Goal: Task Accomplishment & Management: Manage account settings

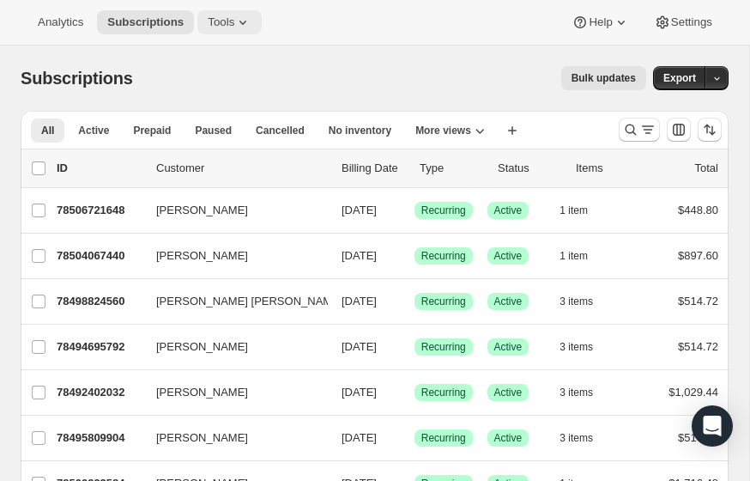
click at [231, 21] on span "Tools" at bounding box center [221, 22] width 27 height 14
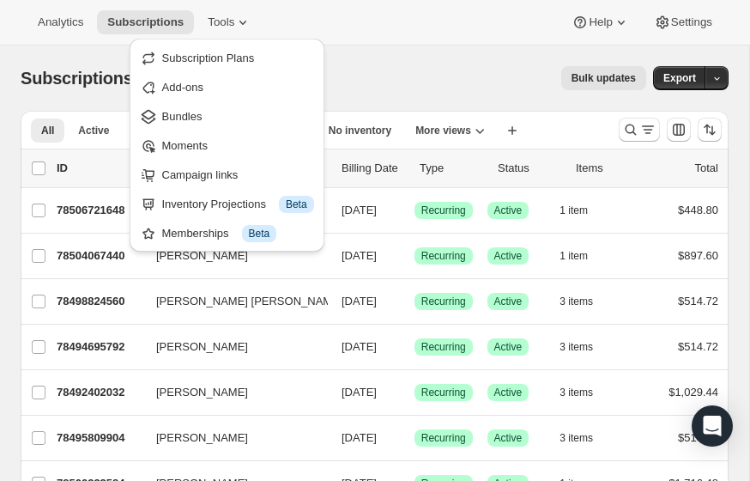
click at [361, 37] on div "Analytics Subscriptions Tools Help Settings" at bounding box center [375, 23] width 750 height 46
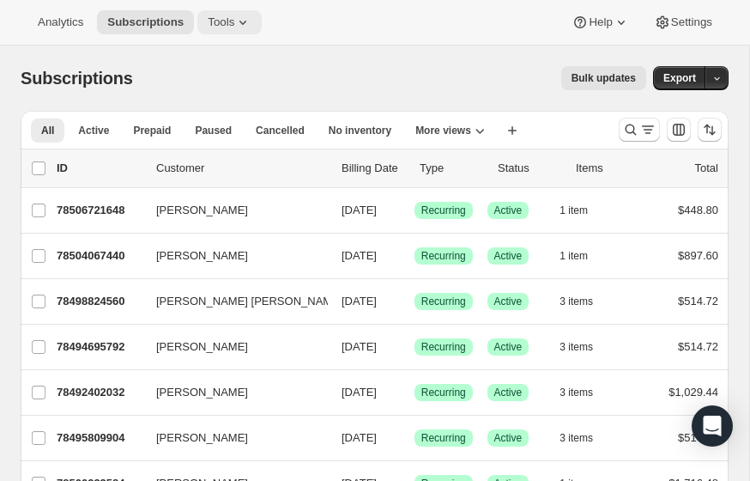
click at [243, 20] on icon at bounding box center [242, 22] width 17 height 17
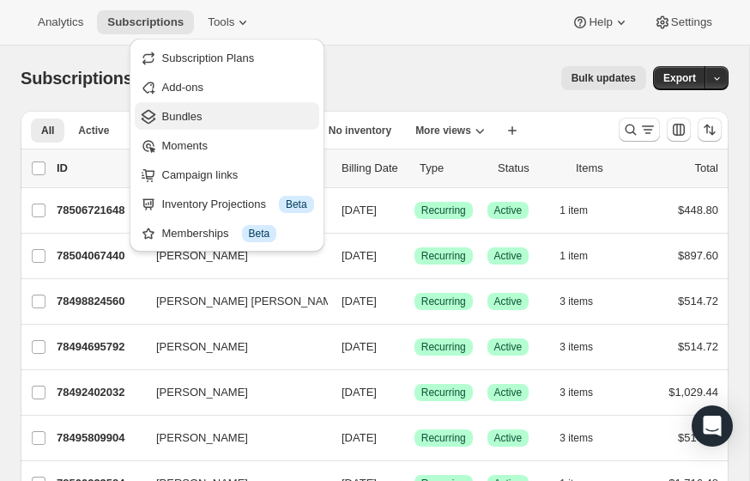
click at [196, 115] on span "Bundles" at bounding box center [182, 116] width 40 height 13
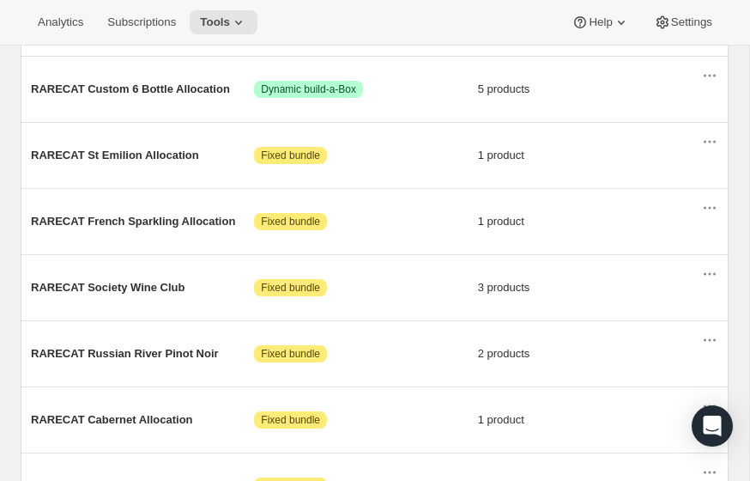
scroll to position [876, 0]
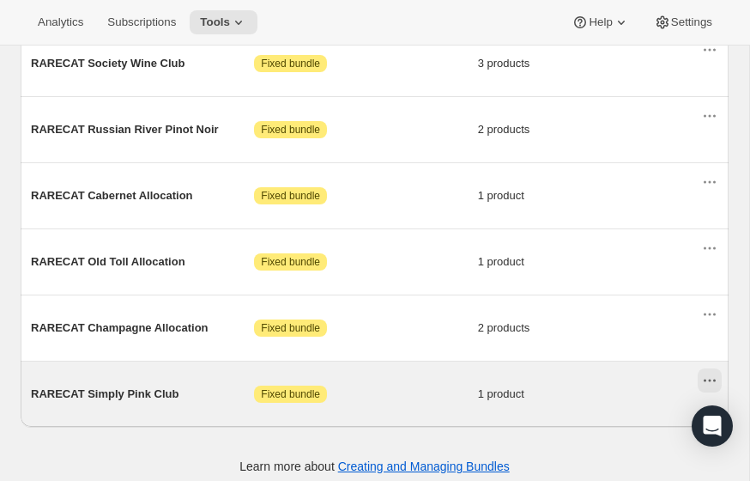
click at [711, 372] on icon "Actions for RARECAT Simply Pink Club" at bounding box center [709, 380] width 17 height 17
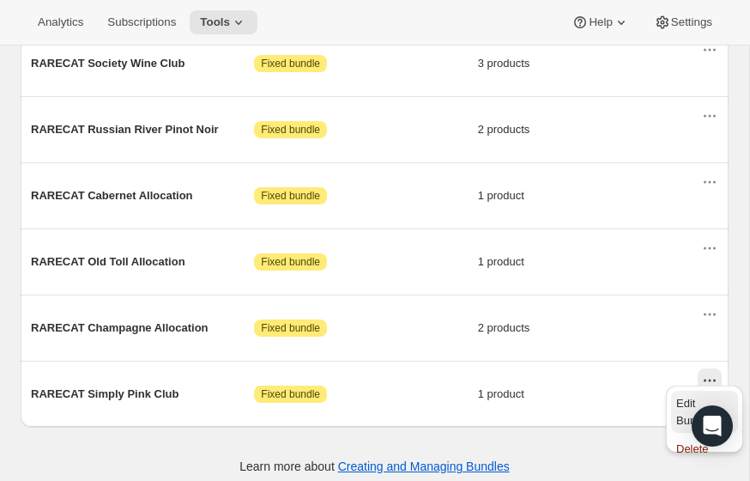
click at [688, 401] on span "Edit Bundle" at bounding box center [694, 412] width 34 height 30
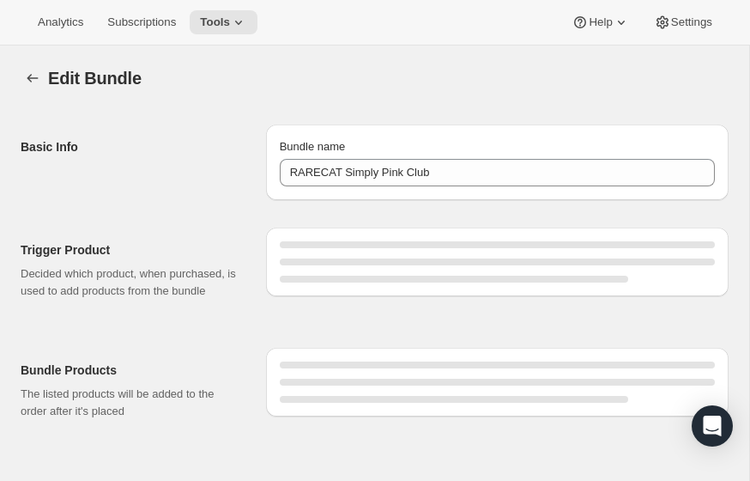
type input "RARECAT Simply Pink Club"
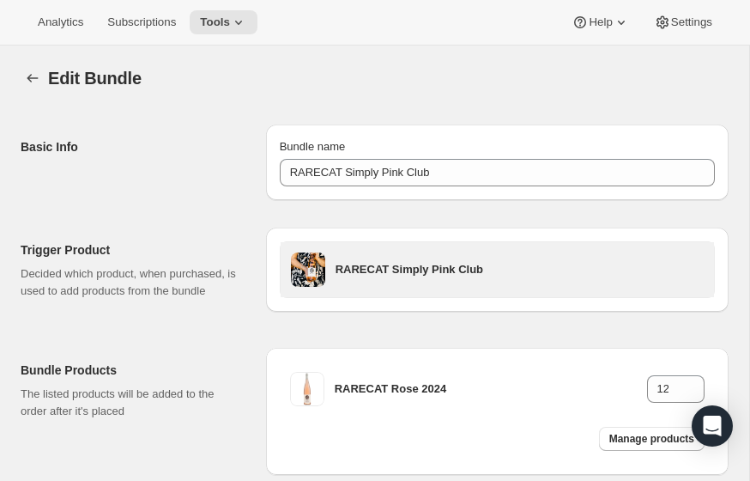
click at [441, 270] on h3 "RARECAT Simply Pink Club" at bounding box center [520, 269] width 368 height 17
click at [386, 270] on h3 "RARECAT Simply Pink Club" at bounding box center [520, 269] width 368 height 17
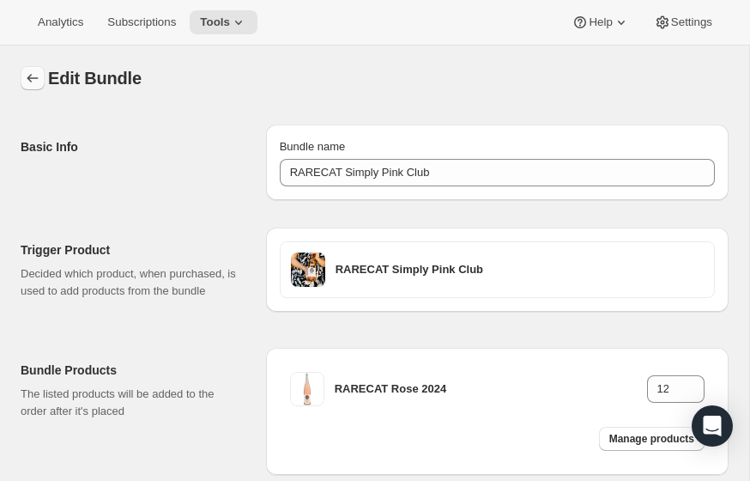
click at [31, 75] on icon "Bundles" at bounding box center [32, 78] width 11 height 9
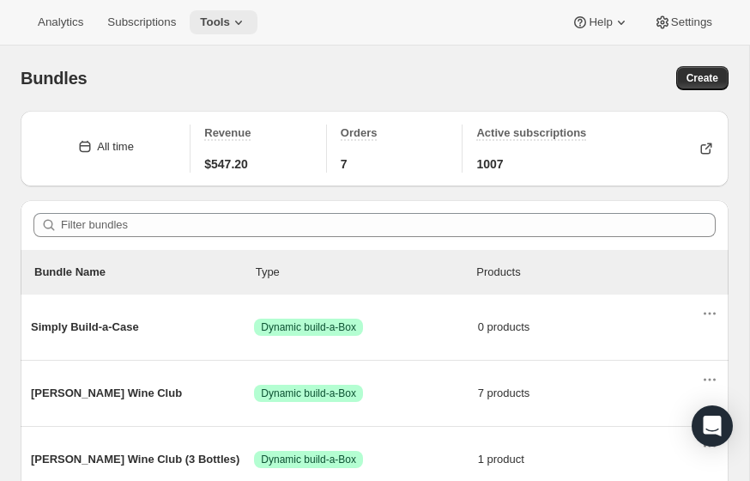
click at [238, 22] on icon at bounding box center [238, 22] width 17 height 17
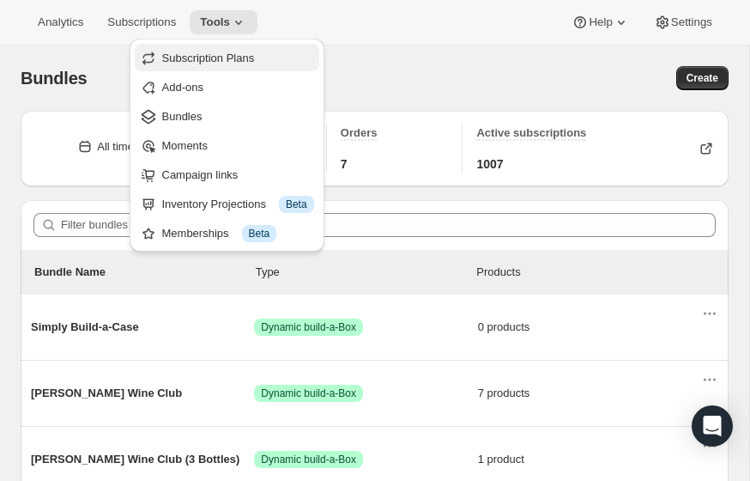
click at [215, 55] on span "Subscription Plans" at bounding box center [208, 58] width 93 height 13
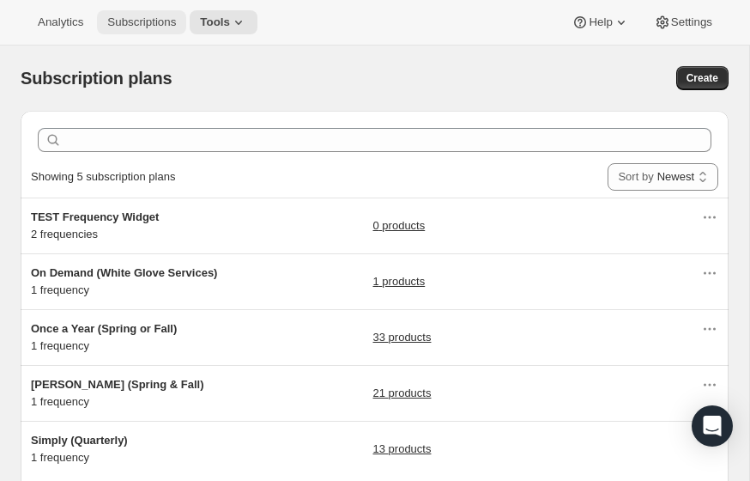
click at [134, 20] on span "Subscriptions" at bounding box center [141, 22] width 69 height 14
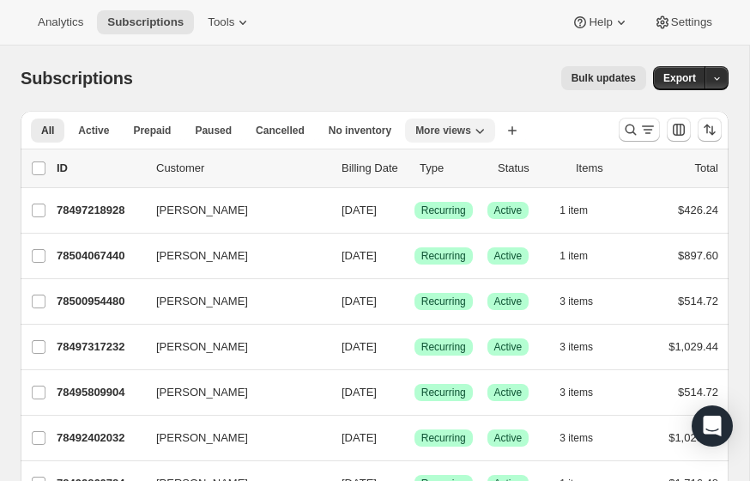
click at [476, 130] on icon "More views" at bounding box center [480, 131] width 9 height 5
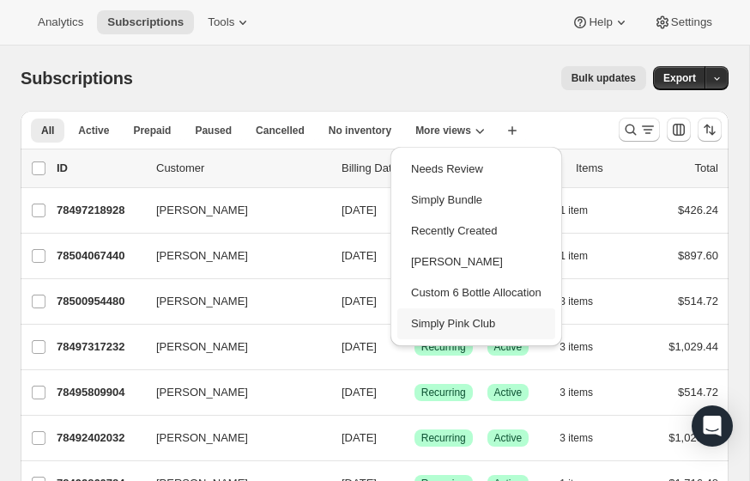
click at [451, 323] on button "Simply Pink Club" at bounding box center [476, 323] width 158 height 31
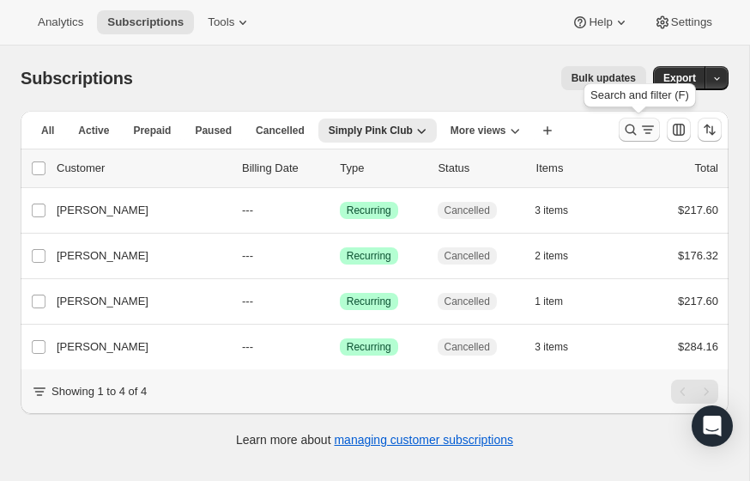
click at [650, 130] on icon "Search and filter results" at bounding box center [648, 129] width 17 height 17
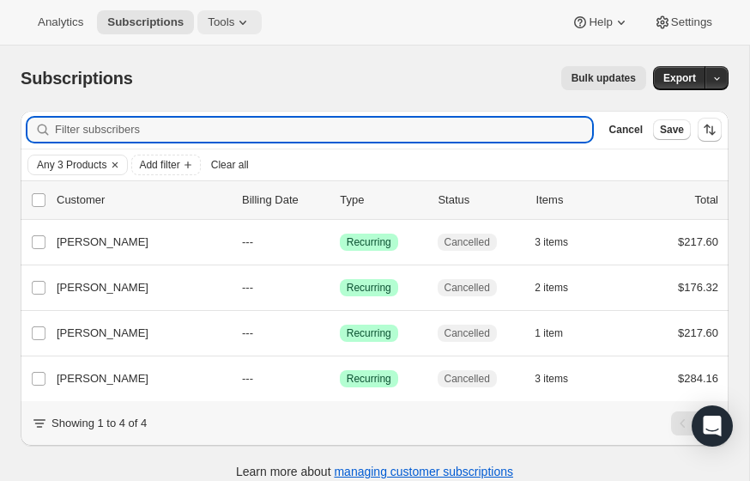
click at [238, 21] on icon at bounding box center [242, 22] width 17 height 17
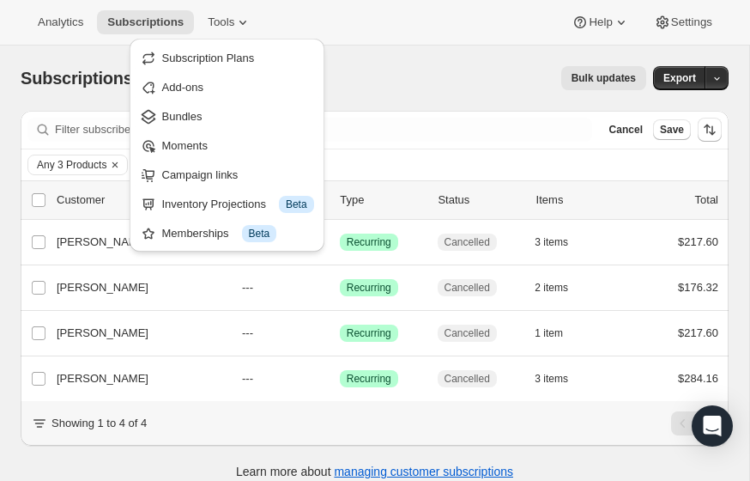
click at [375, 59] on div "Subscriptions. This page is ready Subscriptions Bulk updates More actions Bulk …" at bounding box center [375, 78] width 708 height 65
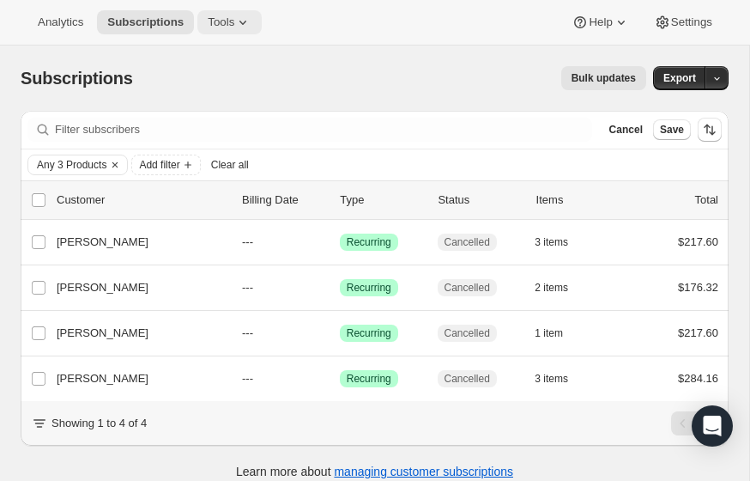
click at [232, 19] on span "Tools" at bounding box center [221, 22] width 27 height 14
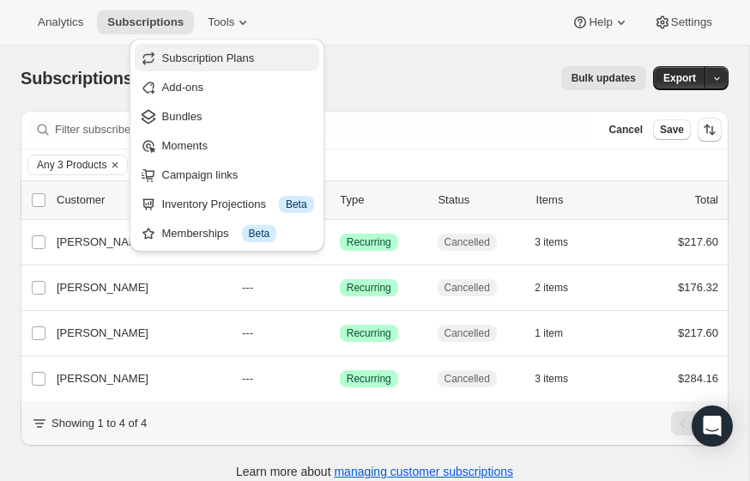
click at [203, 56] on span "Subscription Plans" at bounding box center [208, 58] width 93 height 13
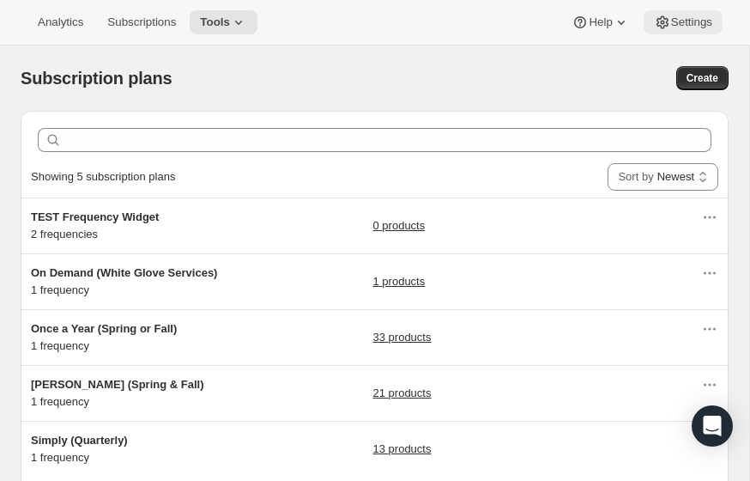
click at [691, 18] on span "Settings" at bounding box center [691, 22] width 41 height 14
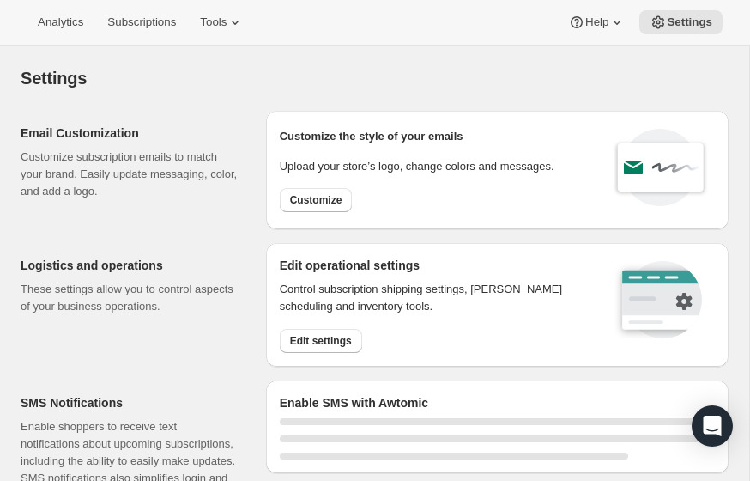
select select "22:00"
select select "09:00"
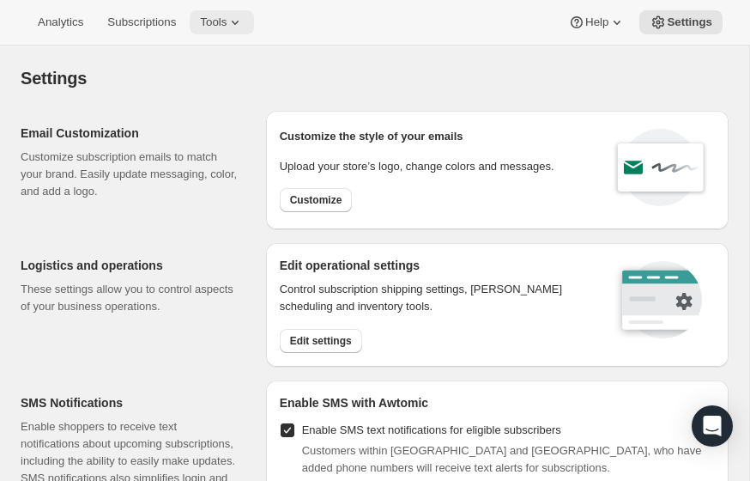
click at [227, 21] on span "Tools" at bounding box center [213, 22] width 27 height 14
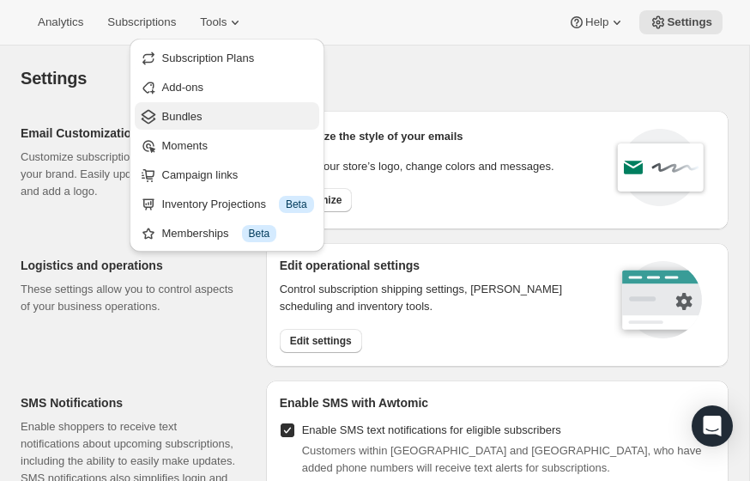
click at [185, 114] on span "Bundles" at bounding box center [182, 116] width 40 height 13
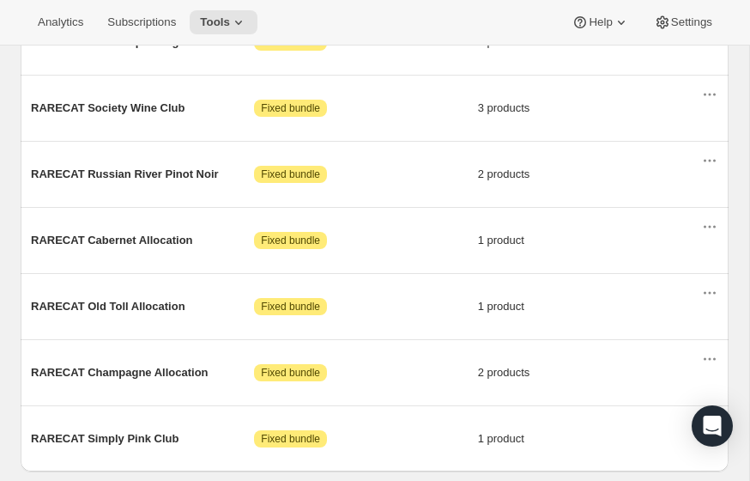
scroll to position [876, 0]
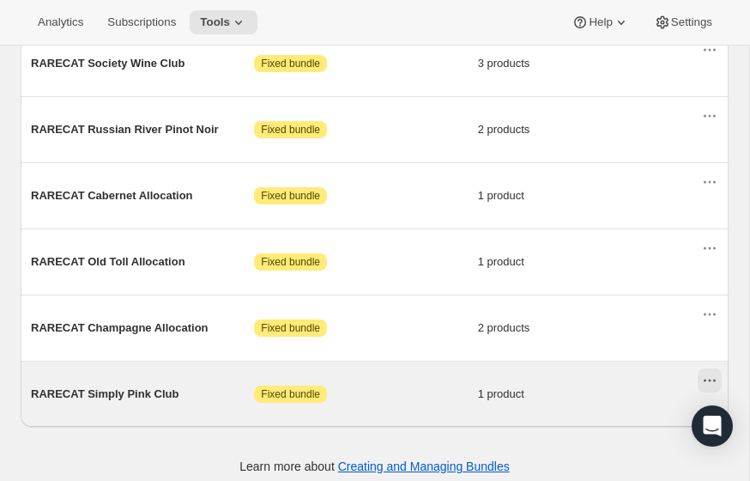
click at [709, 379] on icon "Actions for RARECAT Simply Pink Club" at bounding box center [710, 380] width 3 height 3
click at [616, 372] on div "RARECAT Simply Pink Club Attention Fixed bundle 1 product" at bounding box center [366, 394] width 671 height 45
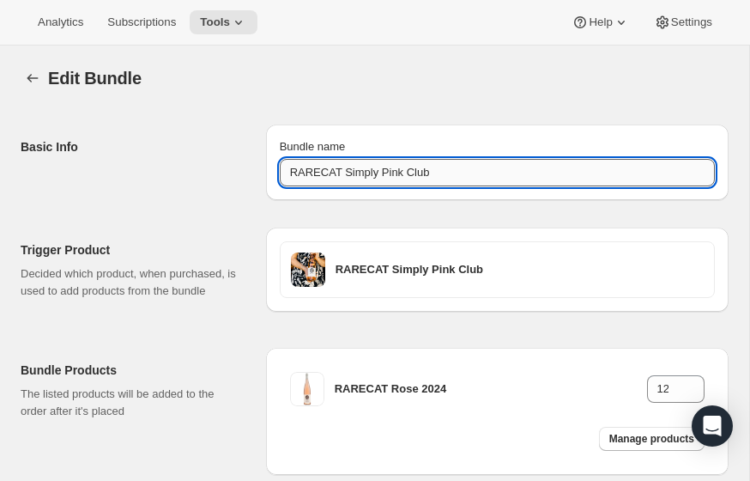
click at [411, 176] on input "RARECAT Simply Pink Club" at bounding box center [497, 172] width 435 height 27
click at [306, 72] on div "Edit Bundle" at bounding box center [388, 78] width 681 height 24
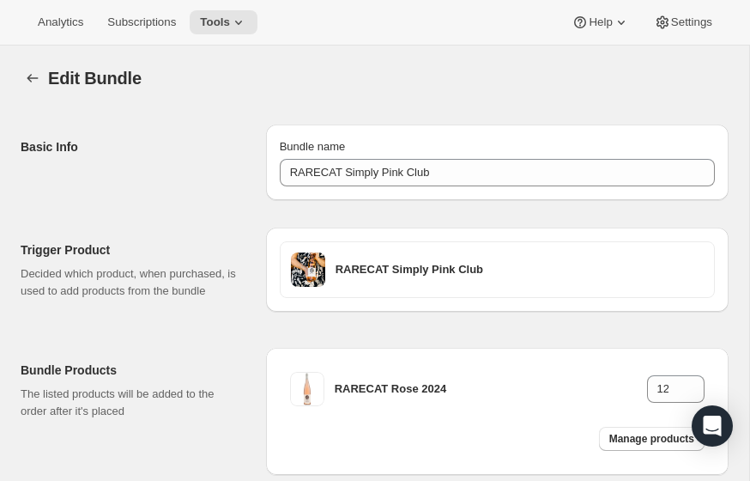
scroll to position [99, 0]
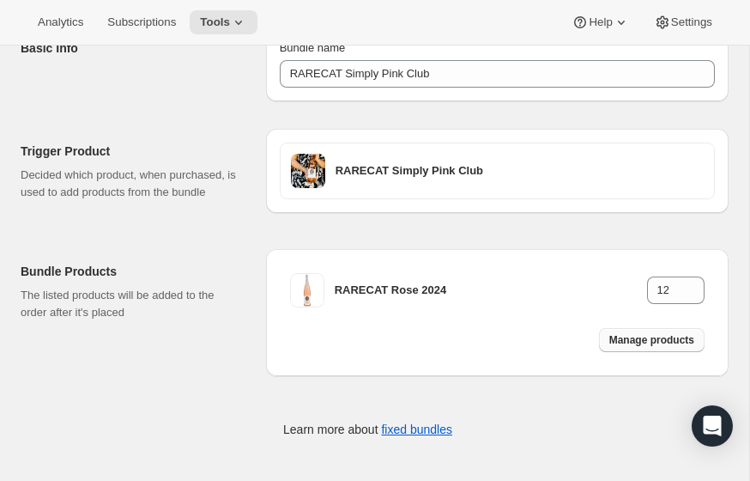
click at [667, 340] on span "Manage products" at bounding box center [652, 340] width 85 height 14
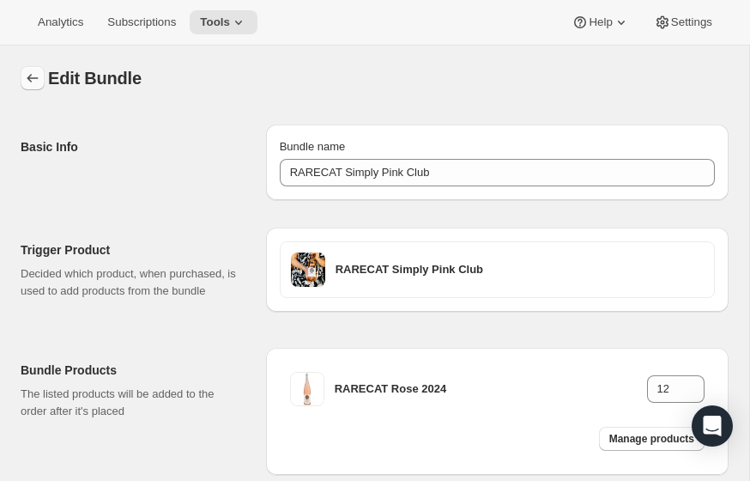
click at [25, 70] on icon "Bundles" at bounding box center [32, 78] width 17 height 17
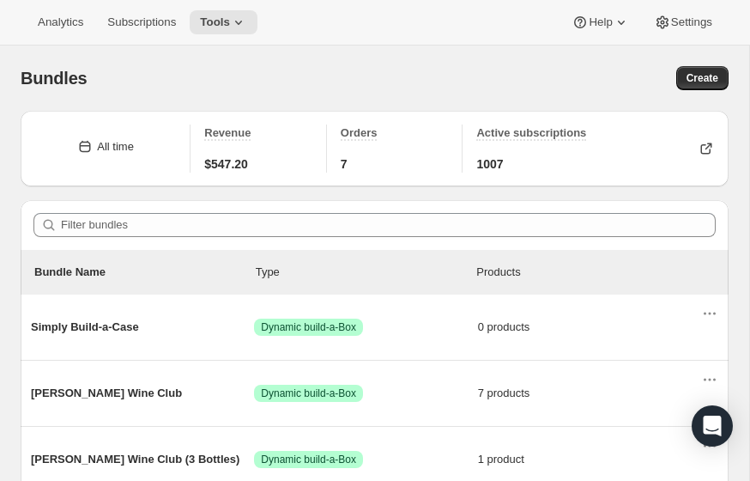
scroll to position [876, 0]
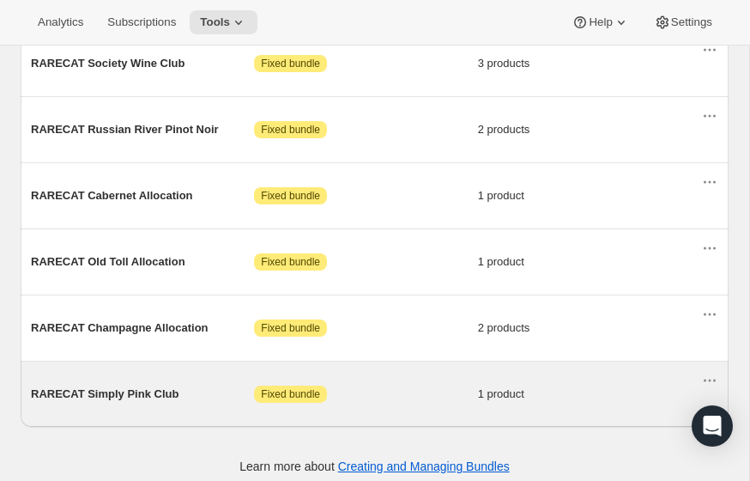
click at [117, 385] on span "RARECAT Simply Pink Club" at bounding box center [142, 393] width 223 height 17
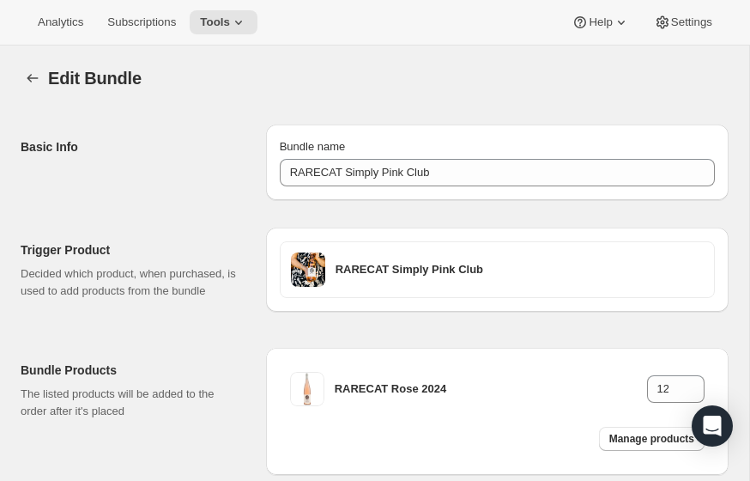
scroll to position [99, 0]
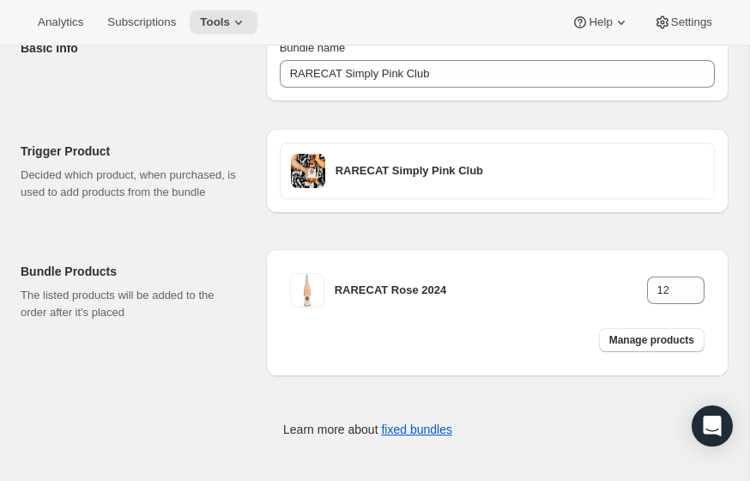
click at [149, 83] on div "Basic Info" at bounding box center [137, 64] width 232 height 76
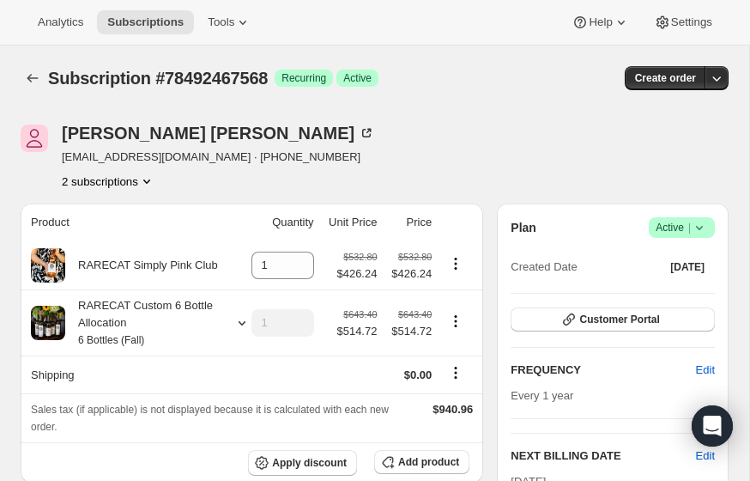
click at [149, 179] on icon "Product actions" at bounding box center [146, 181] width 17 height 17
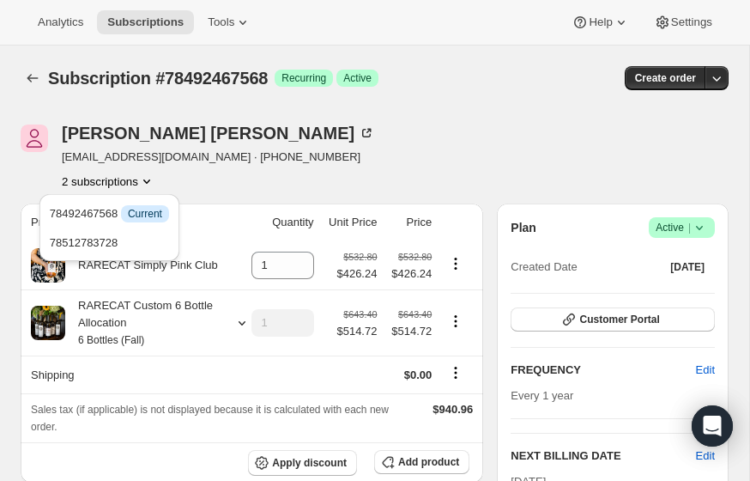
click at [149, 179] on icon "Product actions" at bounding box center [146, 181] width 17 height 17
click at [389, 142] on div "Tamara Freeman freemantamara53@gmail.com · +12196700383 2 subscriptions" at bounding box center [269, 156] width 496 height 65
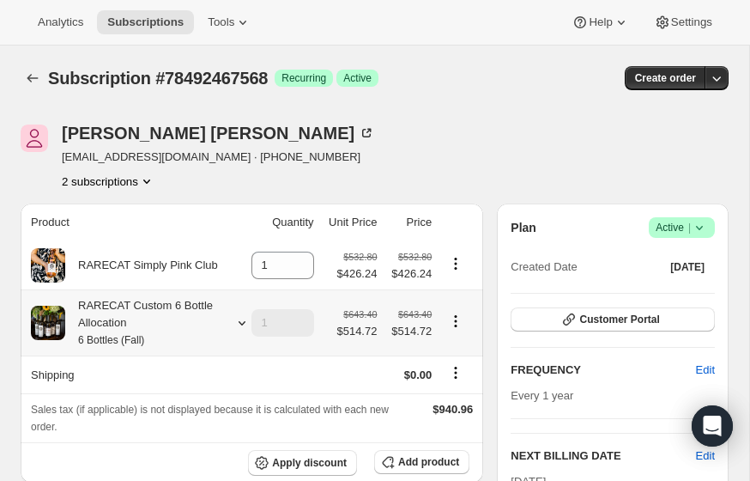
click at [241, 323] on icon at bounding box center [242, 322] width 17 height 17
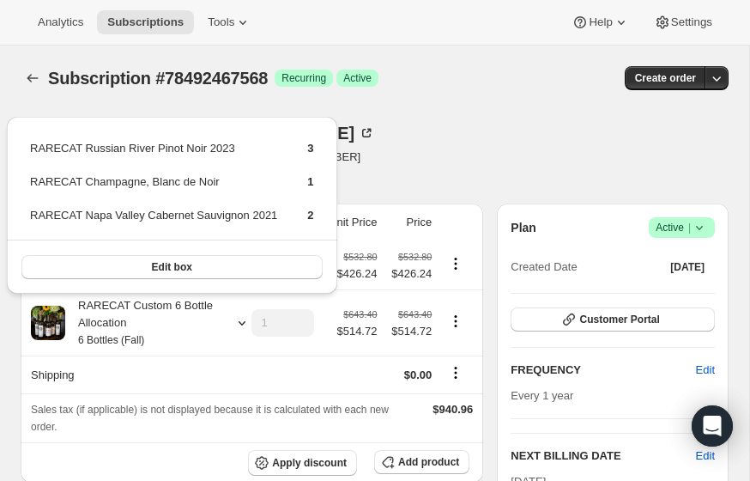
click at [408, 143] on div "Tamara Freeman freemantamara53@gmail.com · +12196700383 2 subscriptions" at bounding box center [269, 156] width 496 height 65
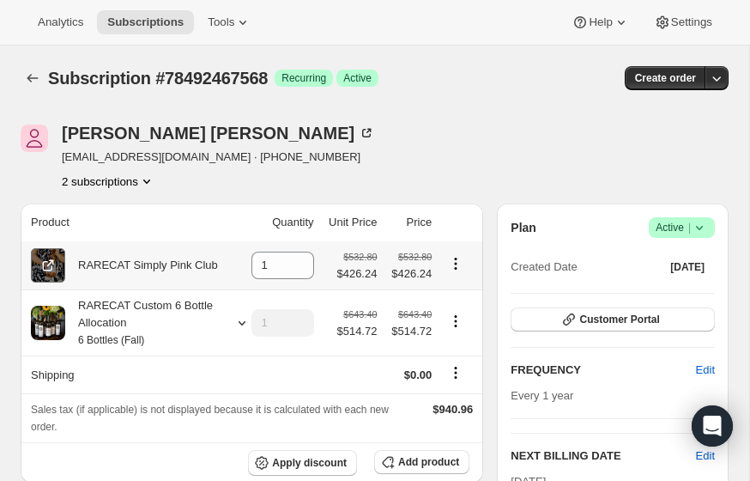
click at [49, 264] on icon at bounding box center [50, 263] width 7 height 7
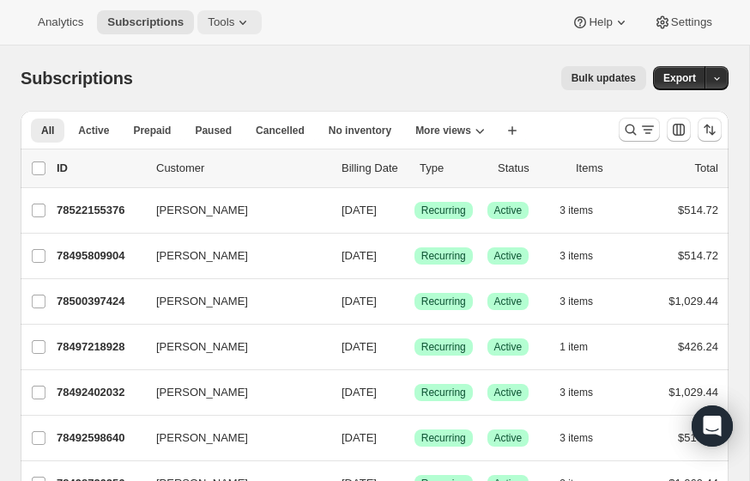
click at [236, 17] on icon at bounding box center [242, 22] width 17 height 17
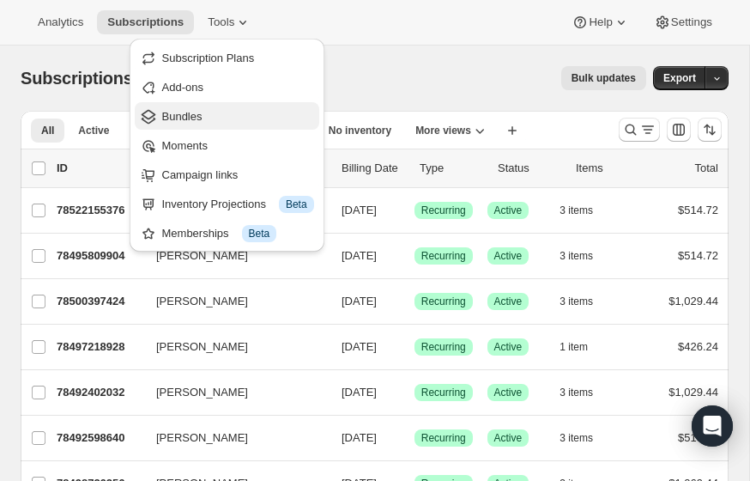
click at [187, 115] on span "Bundles" at bounding box center [182, 116] width 40 height 13
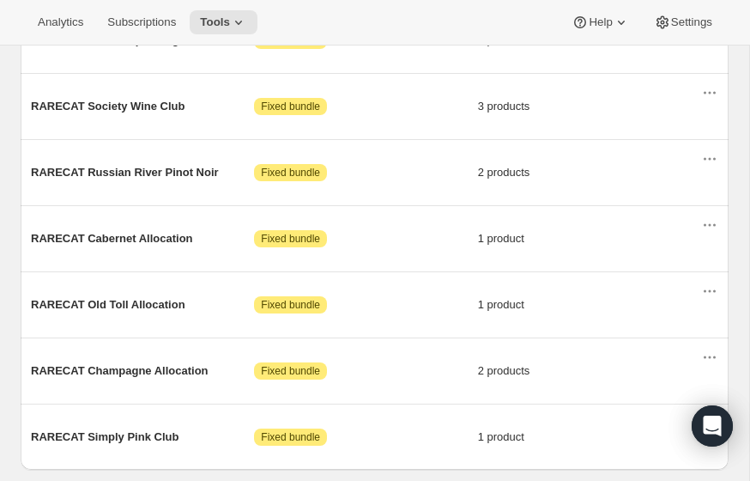
scroll to position [838, 0]
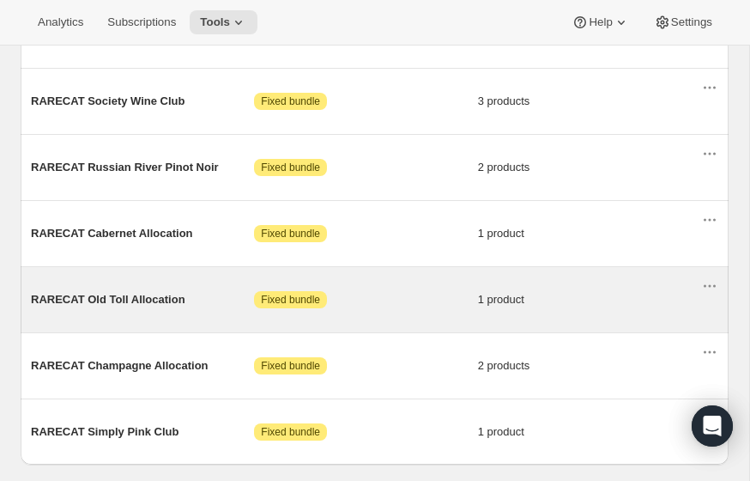
click at [115, 291] on span "RARECAT Old Toll Allocation" at bounding box center [142, 299] width 223 height 17
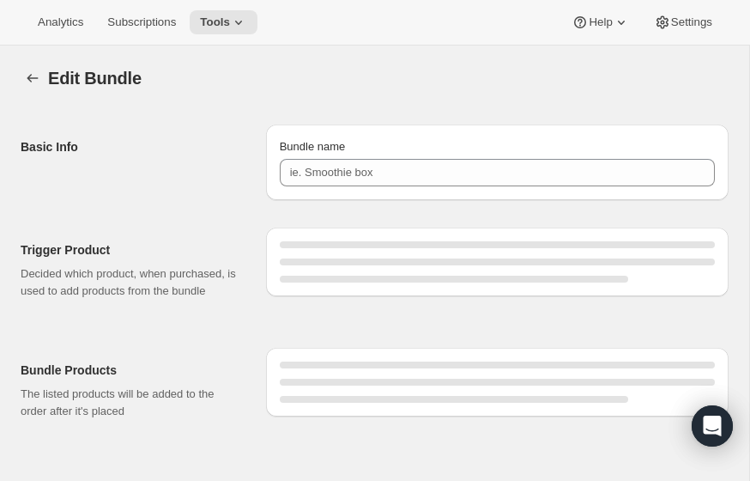
type input "RARECAT Old Toll Allocation"
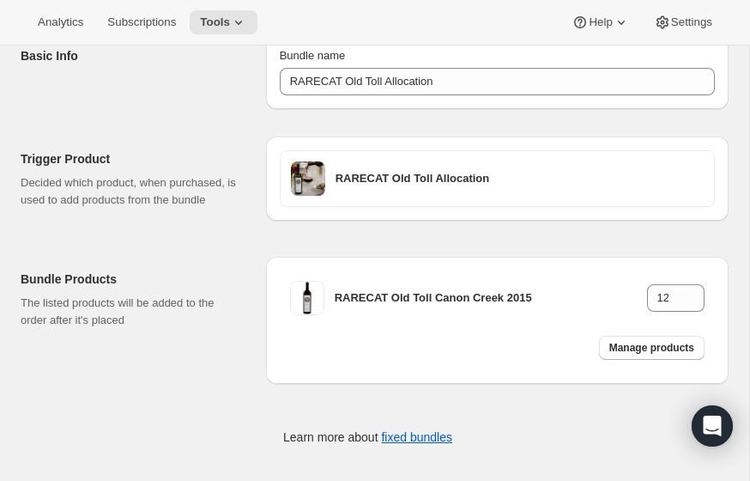
scroll to position [99, 0]
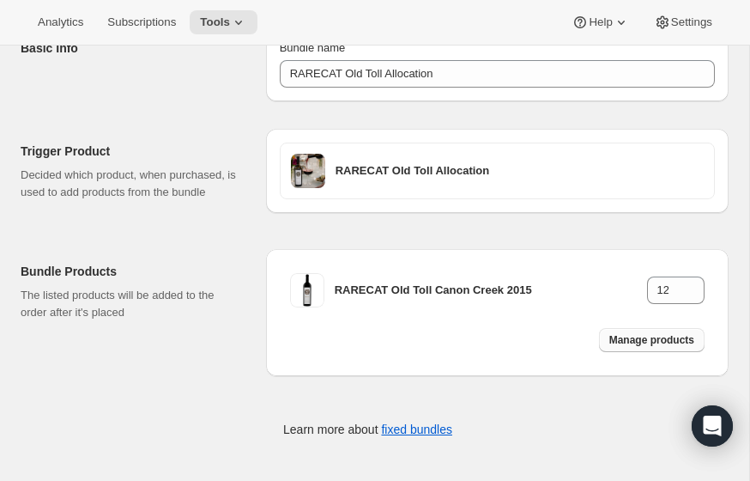
click at [650, 343] on span "Manage products" at bounding box center [652, 340] width 85 height 14
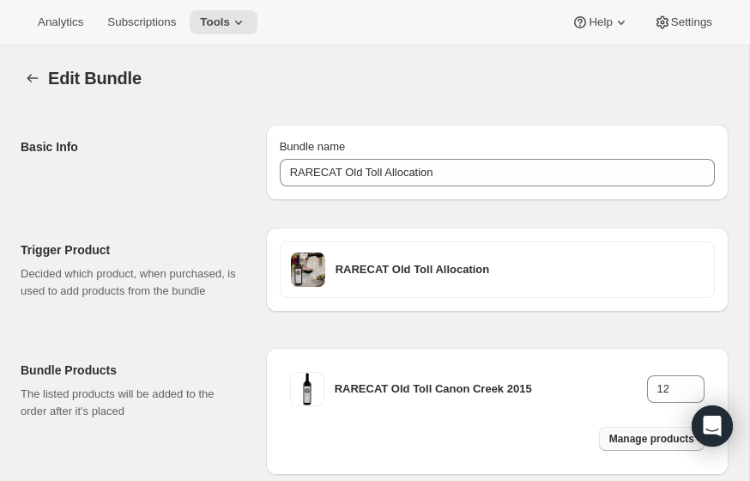
click at [640, 440] on span "Manage products" at bounding box center [652, 439] width 85 height 14
